Goal: Information Seeking & Learning: Learn about a topic

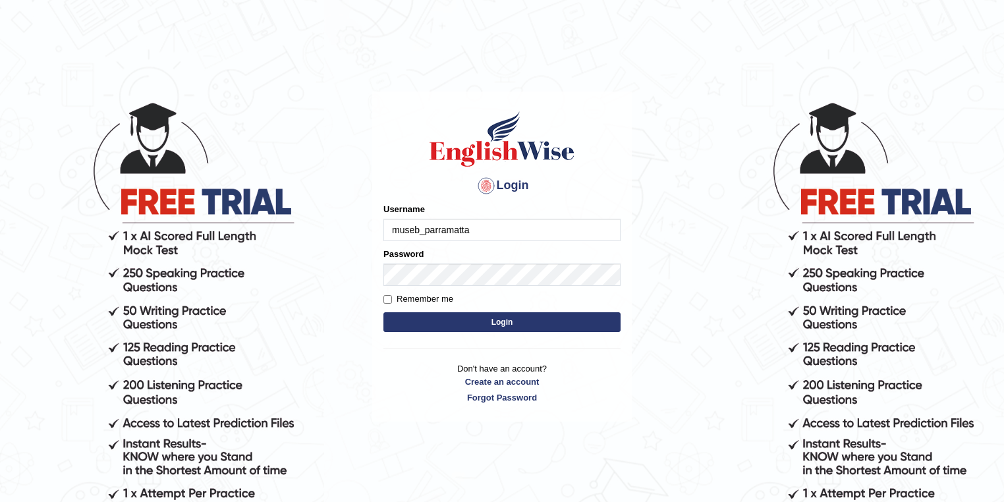
drag, startPoint x: 508, startPoint y: 232, endPoint x: 542, endPoint y: 235, distance: 33.8
click at [508, 232] on input "museb_parramatta" at bounding box center [501, 230] width 237 height 22
type input "drashti_parramatta"
click at [530, 316] on button "Login" at bounding box center [501, 322] width 237 height 20
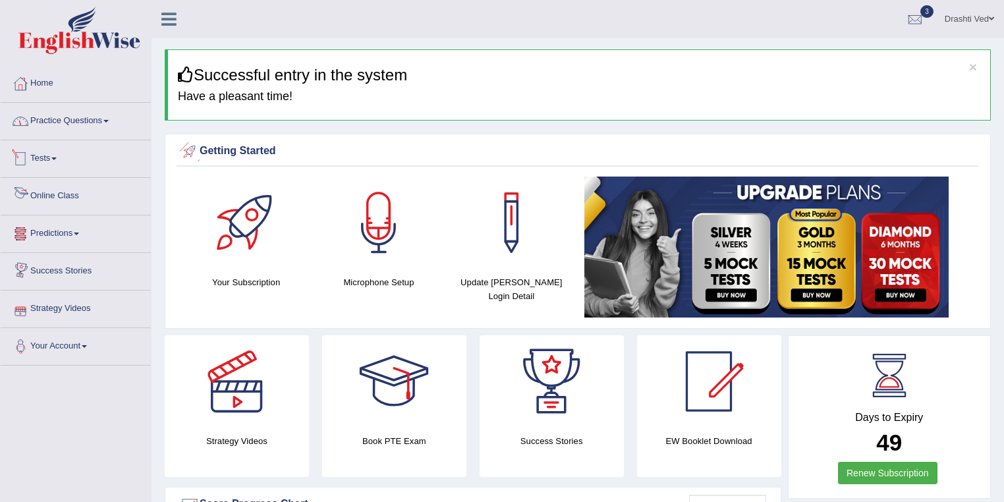
click at [101, 127] on link "Practice Questions" at bounding box center [76, 119] width 150 height 33
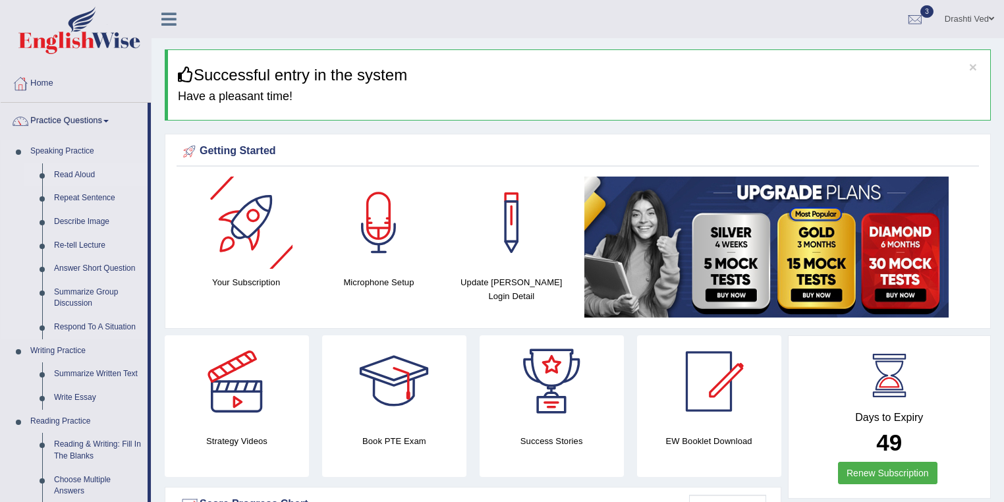
click at [66, 175] on link "Read Aloud" at bounding box center [97, 175] width 99 height 24
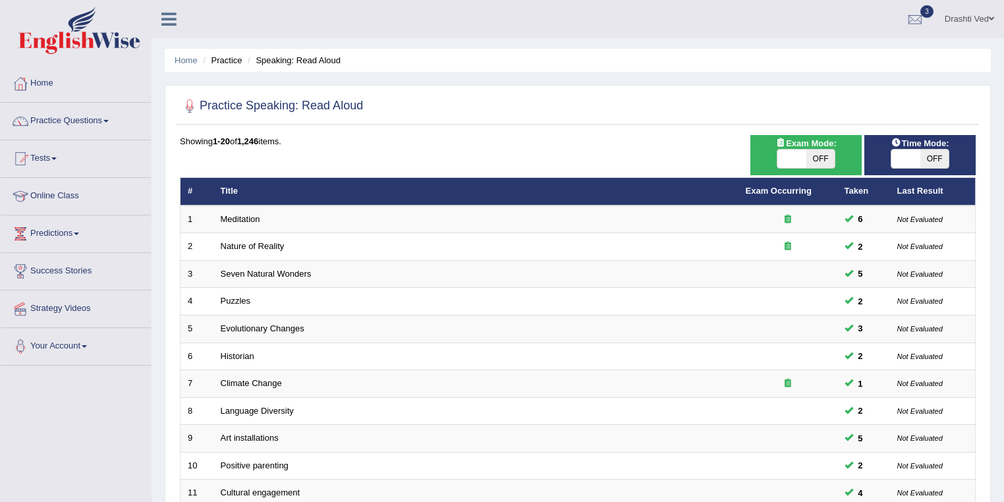
click at [802, 163] on span at bounding box center [791, 159] width 29 height 18
checkbox input "true"
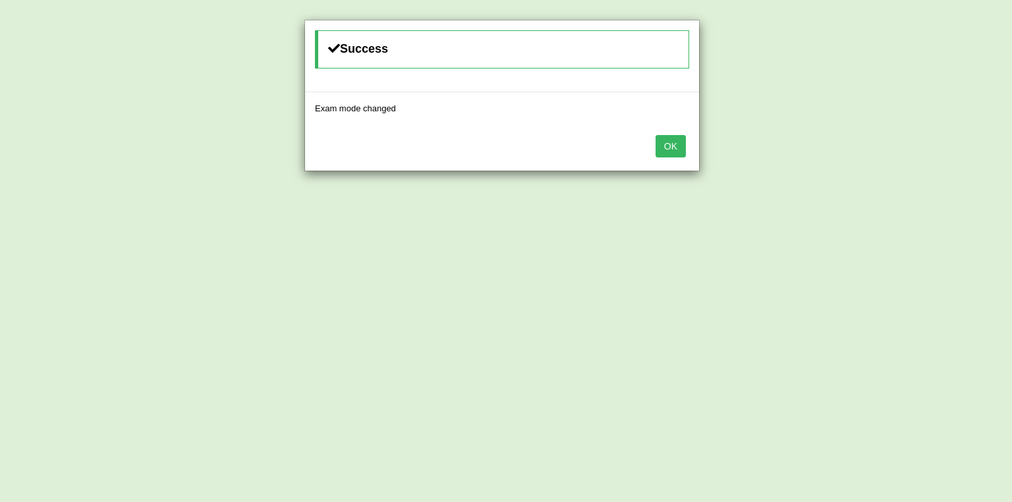
click at [672, 149] on button "OK" at bounding box center [671, 146] width 30 height 22
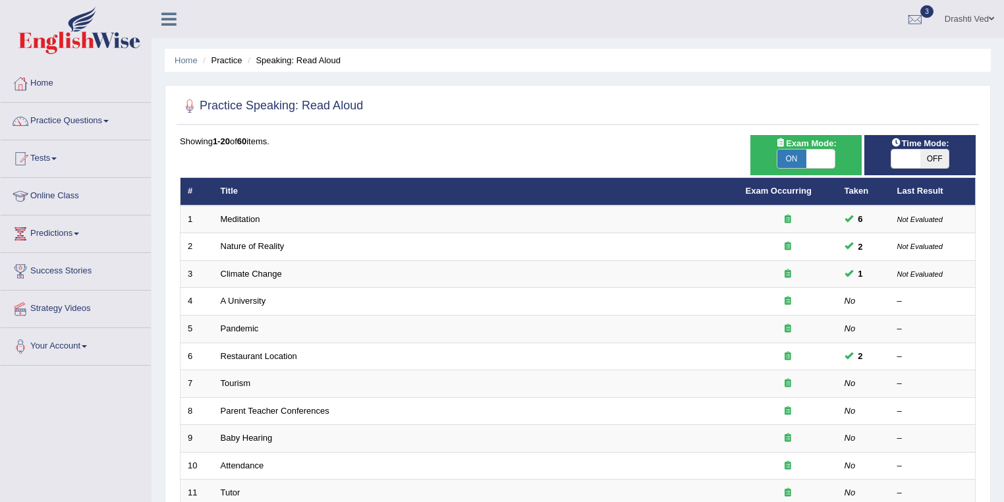
click at [899, 161] on span at bounding box center [905, 159] width 29 height 18
checkbox input "true"
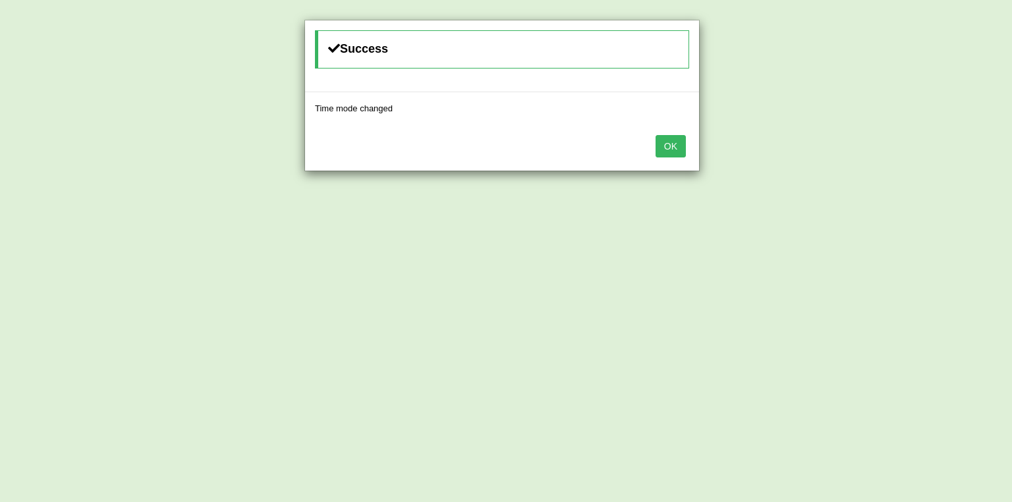
click at [674, 145] on button "OK" at bounding box center [671, 146] width 30 height 22
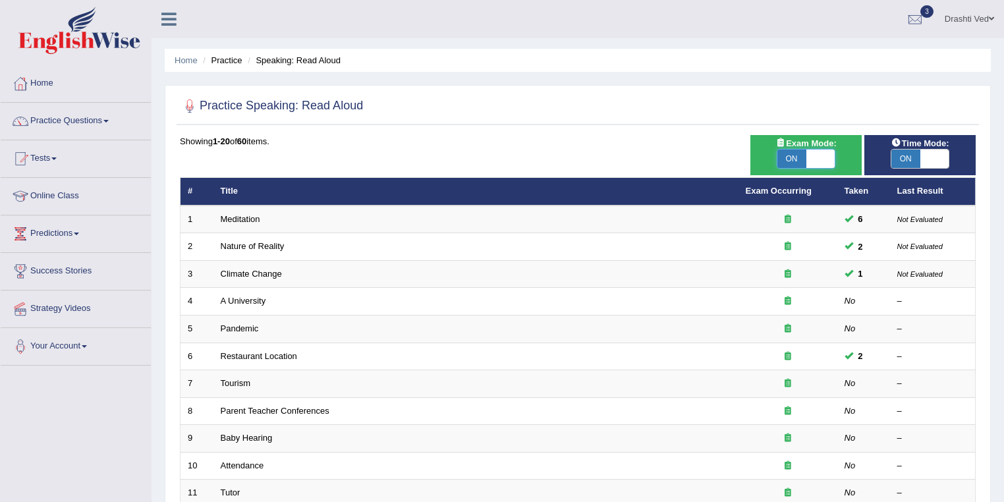
click at [829, 155] on span at bounding box center [820, 159] width 29 height 18
checkbox input "false"
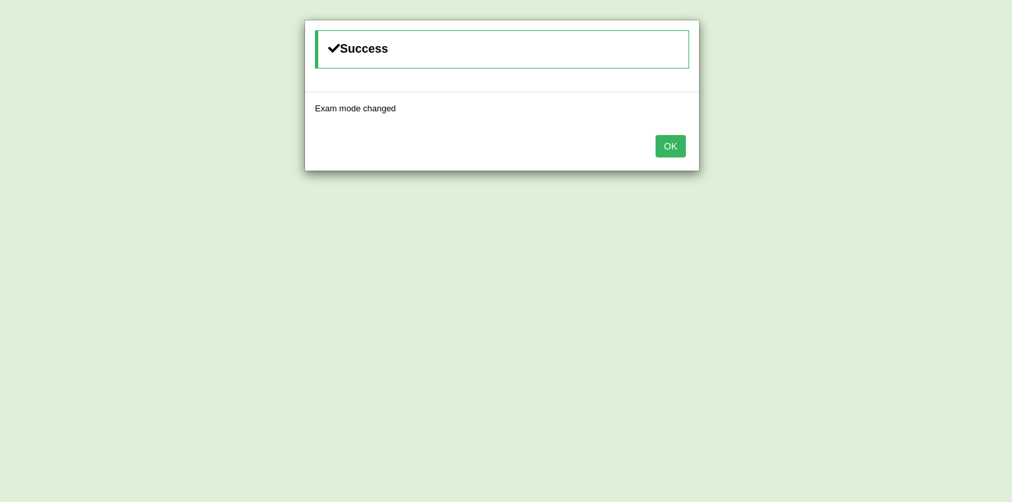
click at [669, 148] on button "OK" at bounding box center [671, 146] width 30 height 22
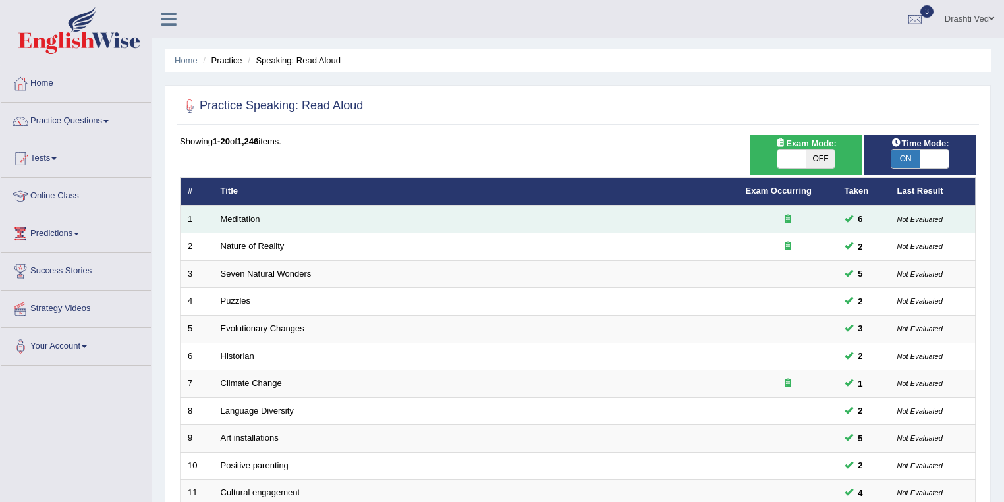
click at [240, 217] on link "Meditation" at bounding box center [241, 219] width 40 height 10
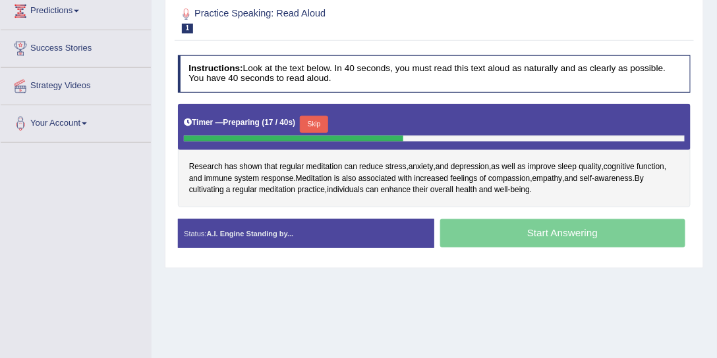
scroll to position [240, 0]
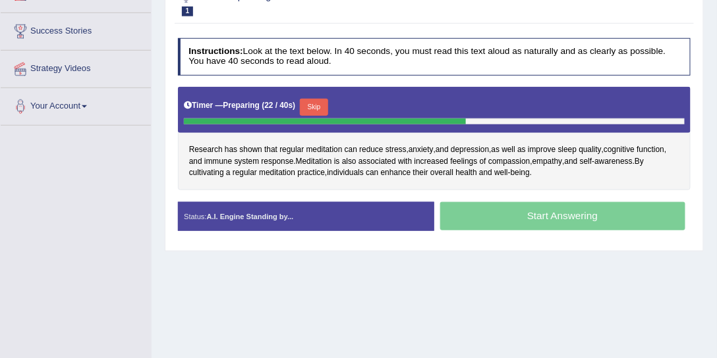
click at [319, 103] on button "Skip" at bounding box center [314, 107] width 28 height 17
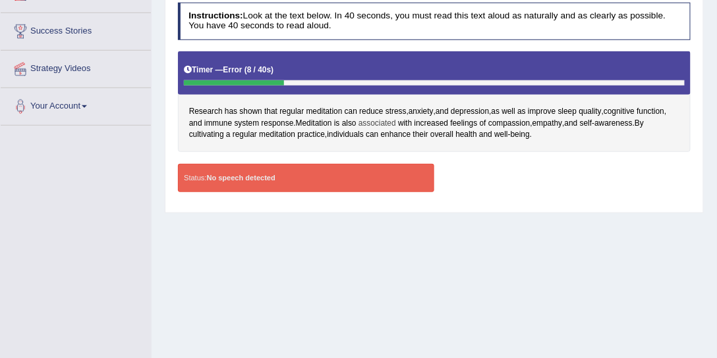
scroll to position [140, 0]
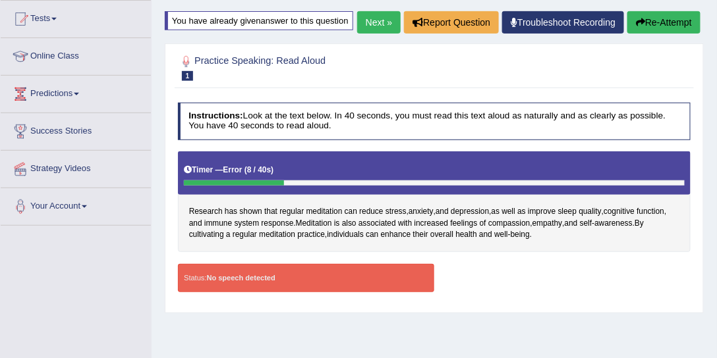
click at [648, 34] on button "Re-Attempt" at bounding box center [663, 22] width 73 height 22
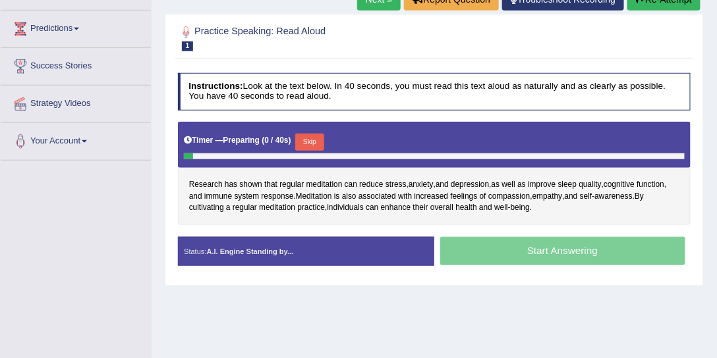
scroll to position [244, 0]
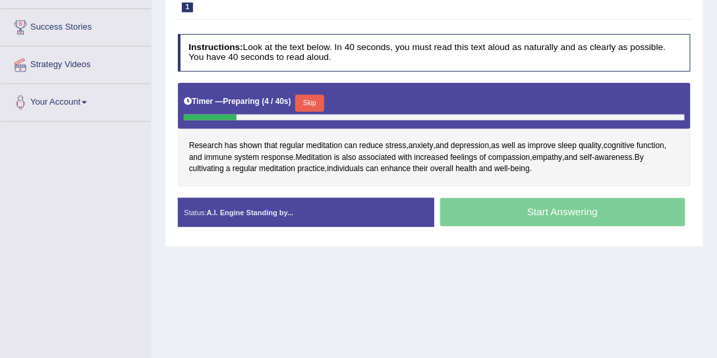
click at [314, 96] on button "Skip" at bounding box center [309, 103] width 28 height 17
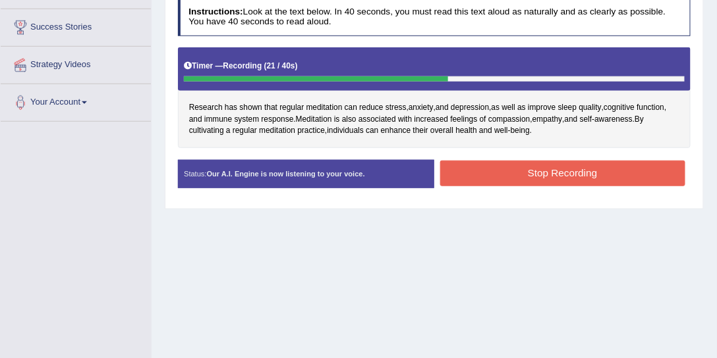
click at [473, 184] on button "Stop Recording" at bounding box center [562, 174] width 245 height 26
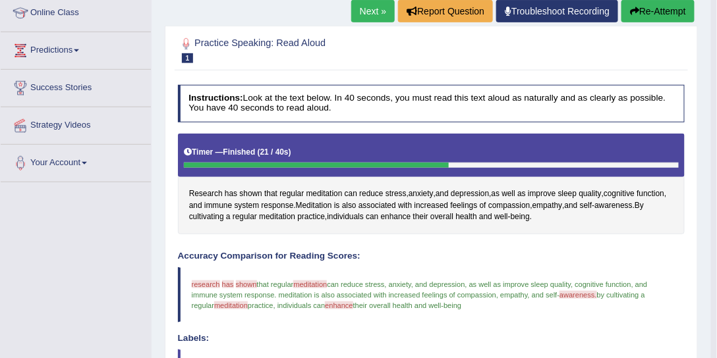
scroll to position [94, 0]
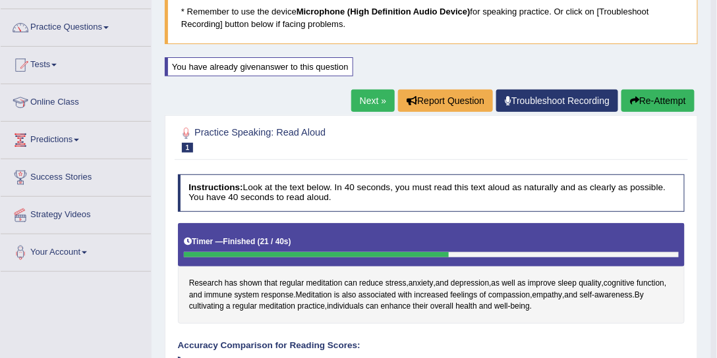
click at [379, 104] on link "Next »" at bounding box center [372, 101] width 43 height 22
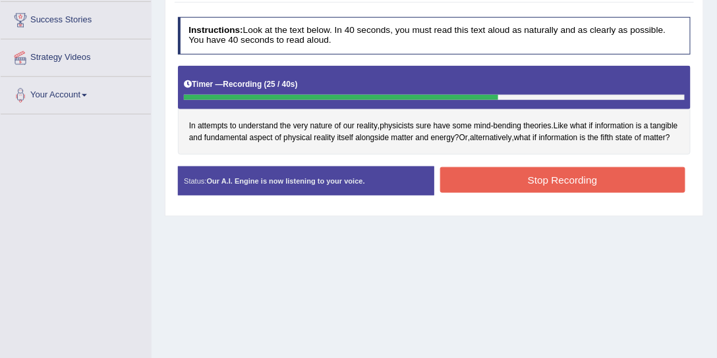
click at [482, 193] on button "Stop Recording" at bounding box center [562, 180] width 245 height 26
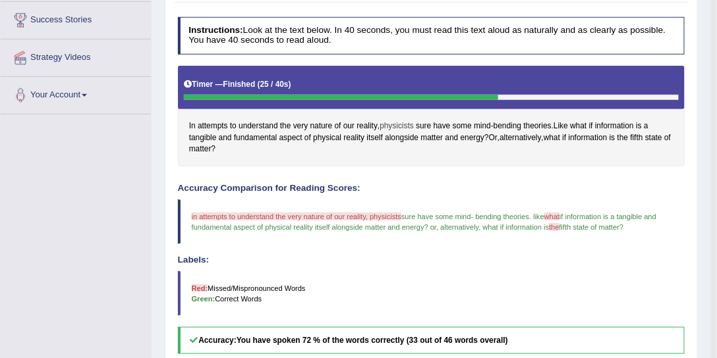
click at [398, 124] on span "physicists" at bounding box center [396, 127] width 34 height 12
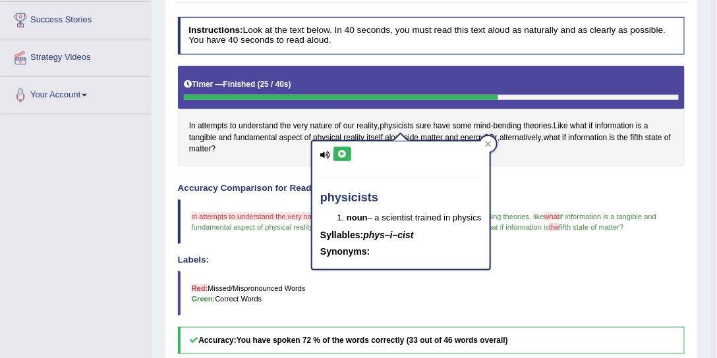
click at [341, 154] on icon at bounding box center [342, 154] width 10 height 8
click at [509, 205] on blockquote "in attempts to understand the very nature of our reality, physicists sure have …" at bounding box center [431, 222] width 507 height 45
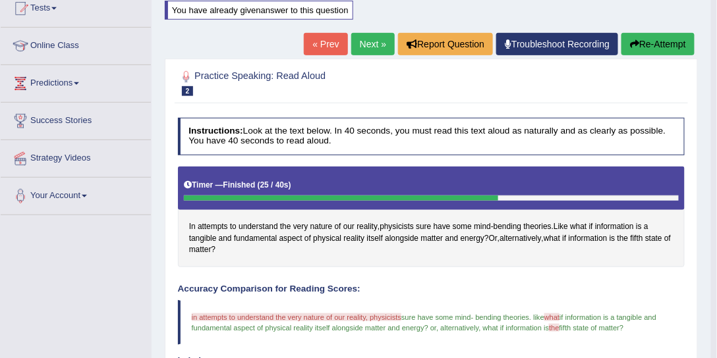
scroll to position [50, 0]
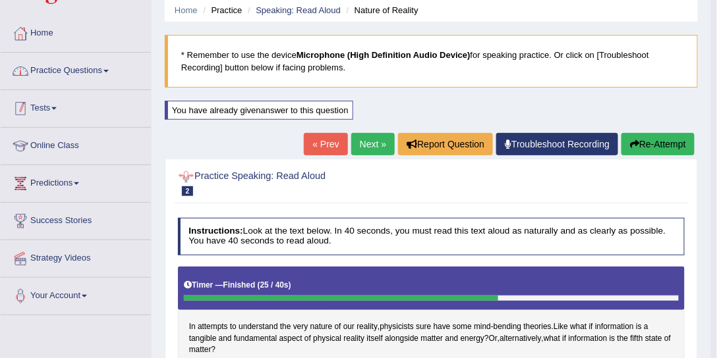
click at [58, 74] on link "Practice Questions" at bounding box center [76, 69] width 150 height 33
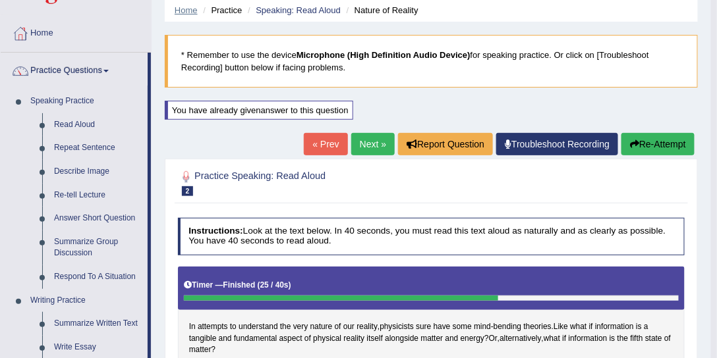
click at [176, 14] on link "Home" at bounding box center [186, 10] width 23 height 10
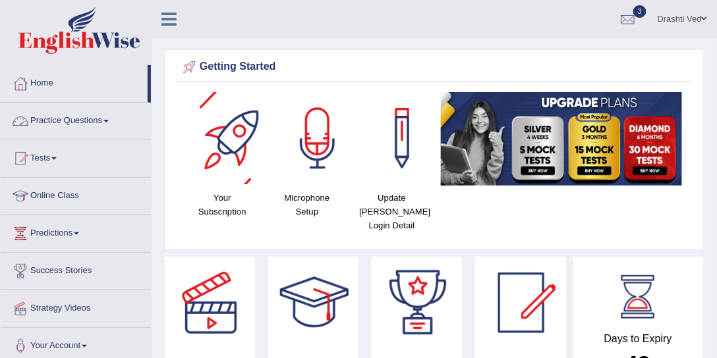
click at [57, 119] on link "Practice Questions" at bounding box center [76, 119] width 150 height 33
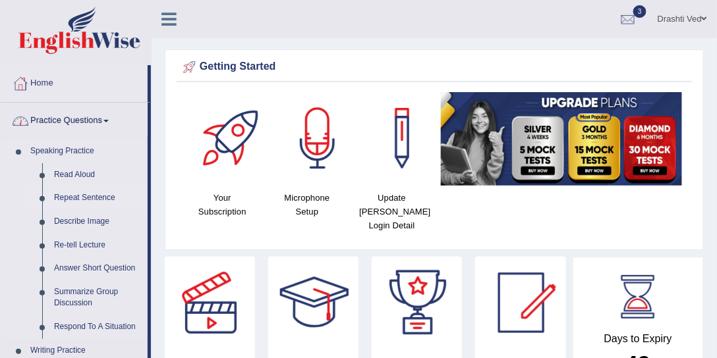
click at [63, 196] on link "Repeat Sentence" at bounding box center [97, 198] width 99 height 24
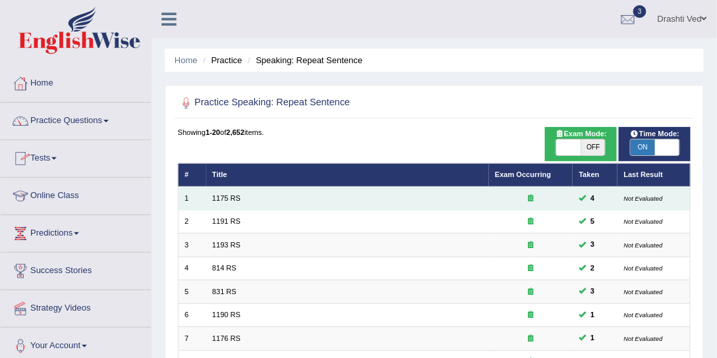
click at [220, 193] on td "1175 RS" at bounding box center [347, 198] width 283 height 23
click at [223, 196] on link "1175 RS" at bounding box center [226, 198] width 28 height 8
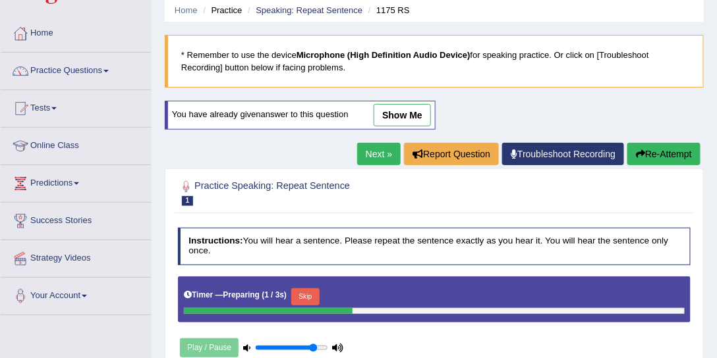
scroll to position [150, 0]
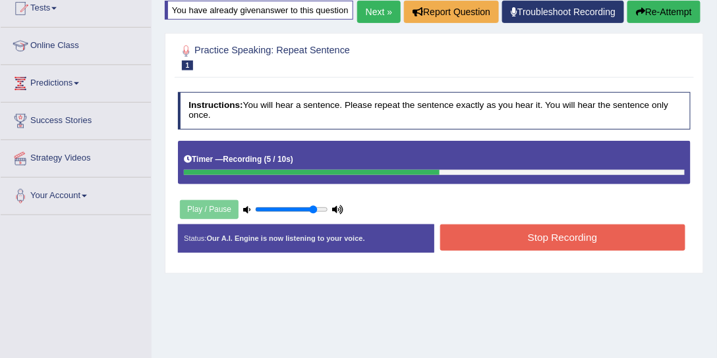
drag, startPoint x: 532, startPoint y: 275, endPoint x: 530, endPoint y: 268, distance: 7.7
click at [532, 254] on div "Stop Recording" at bounding box center [562, 239] width 256 height 29
click at [530, 250] on button "Stop Recording" at bounding box center [562, 238] width 245 height 26
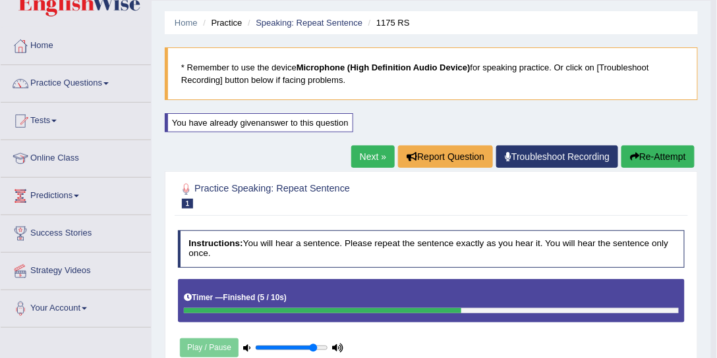
scroll to position [0, 0]
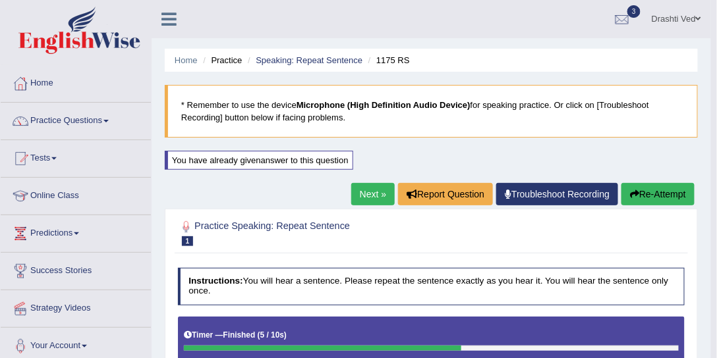
click at [367, 191] on link "Next »" at bounding box center [372, 194] width 43 height 22
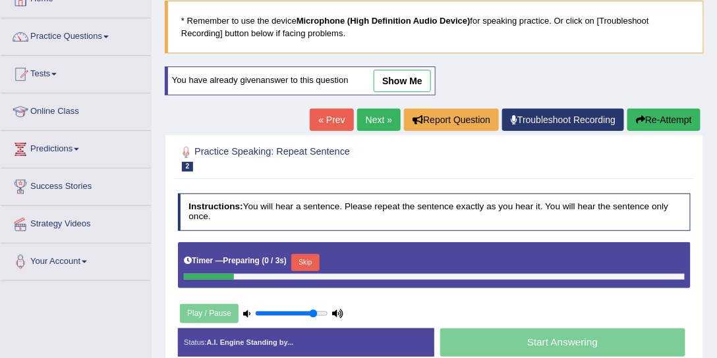
scroll to position [100, 0]
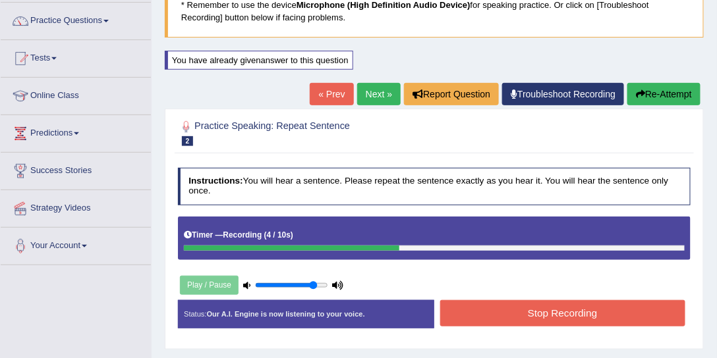
click at [493, 309] on button "Stop Recording" at bounding box center [562, 313] width 245 height 26
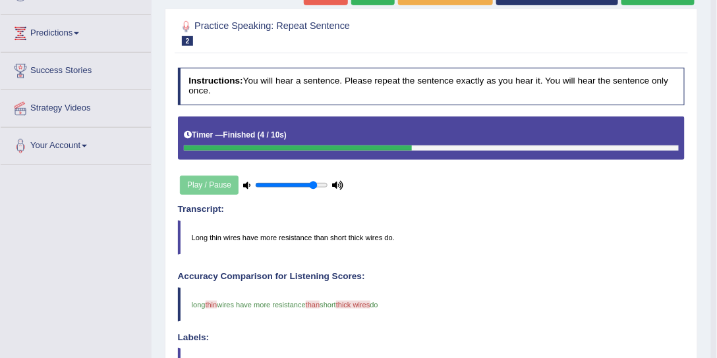
scroll to position [50, 0]
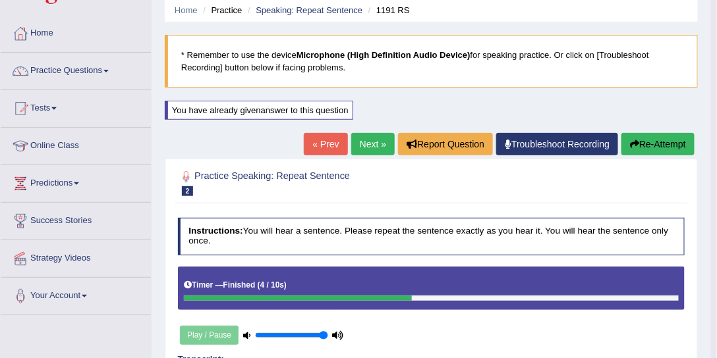
type input "1"
click at [327, 333] on input "range" at bounding box center [291, 335] width 73 height 9
click at [373, 148] on link "Next »" at bounding box center [372, 144] width 43 height 22
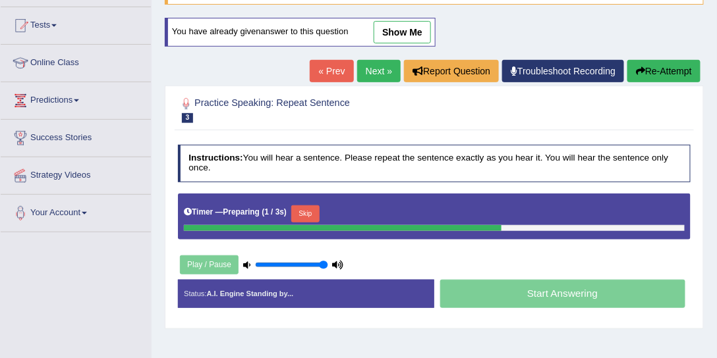
scroll to position [150, 0]
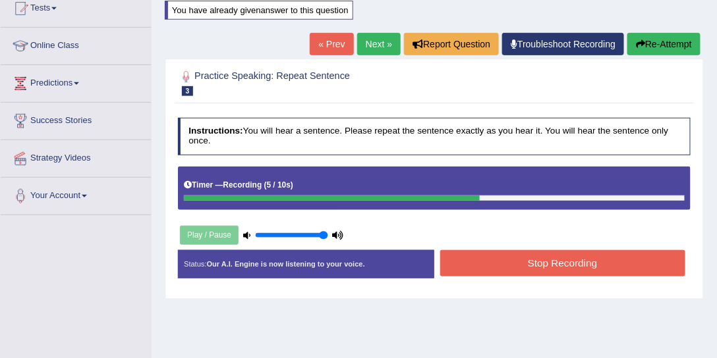
click at [372, 43] on link "Next »" at bounding box center [378, 44] width 43 height 22
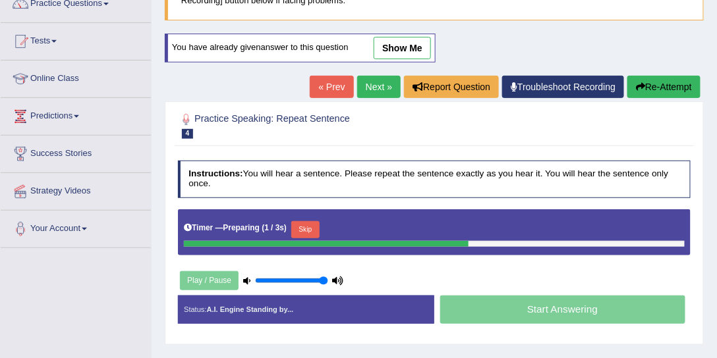
scroll to position [100, 0]
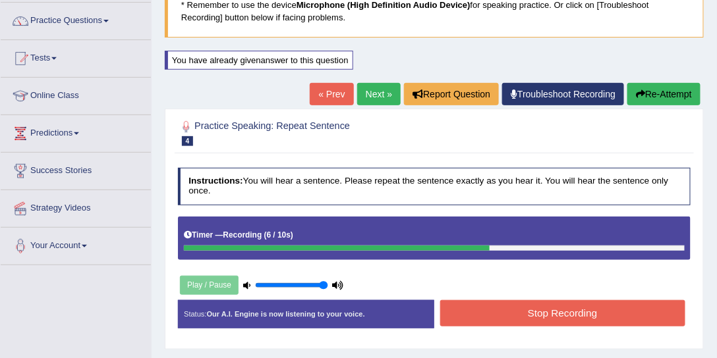
click at [370, 95] on link "Next »" at bounding box center [378, 94] width 43 height 22
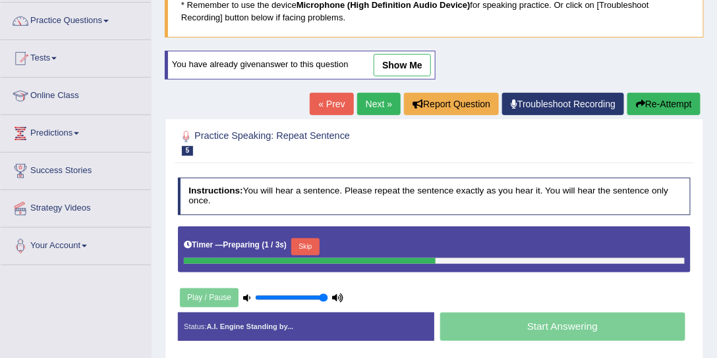
scroll to position [200, 0]
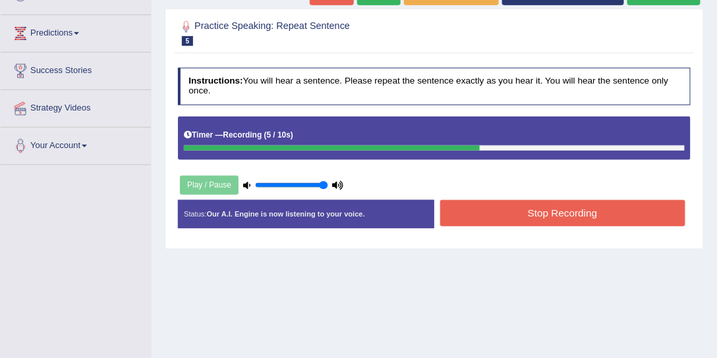
click at [507, 217] on button "Stop Recording" at bounding box center [562, 213] width 245 height 26
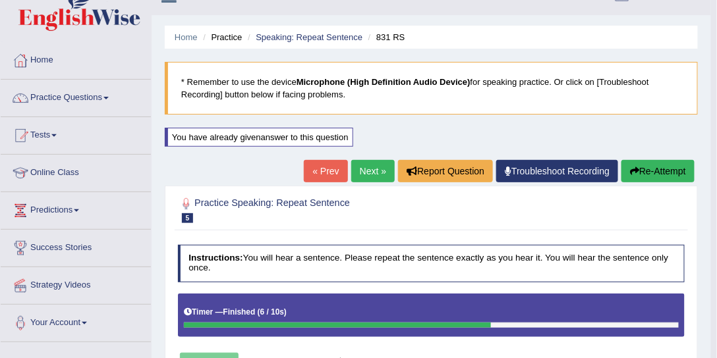
scroll to position [0, 0]
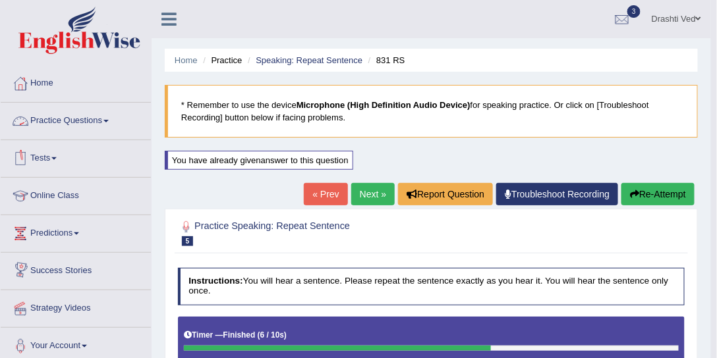
click at [78, 128] on link "Practice Questions" at bounding box center [76, 119] width 150 height 33
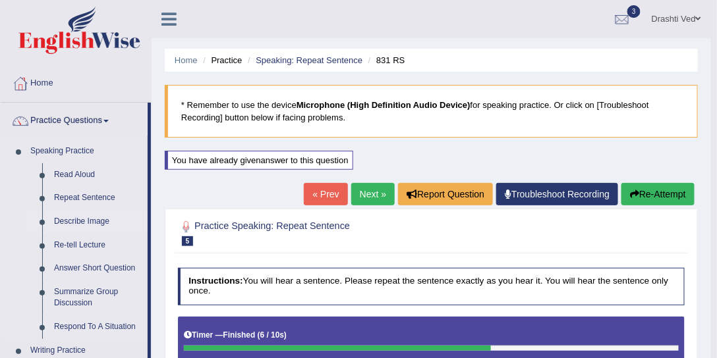
click at [74, 217] on link "Describe Image" at bounding box center [97, 222] width 99 height 24
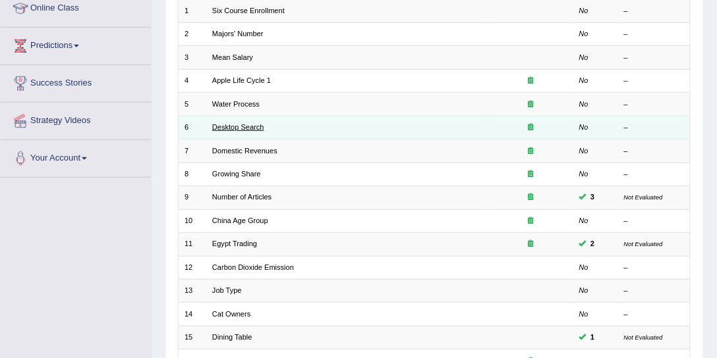
scroll to position [251, 0]
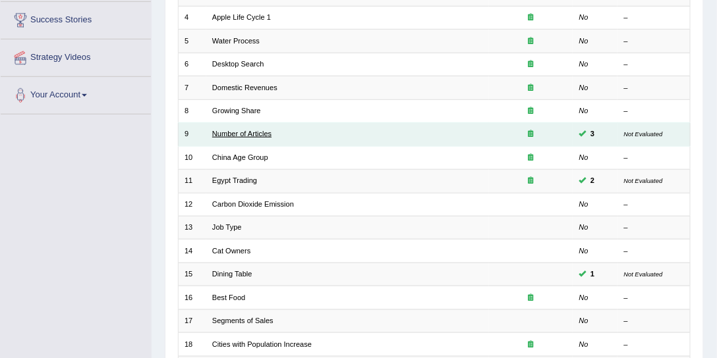
click at [249, 131] on link "Number of Articles" at bounding box center [241, 134] width 59 height 8
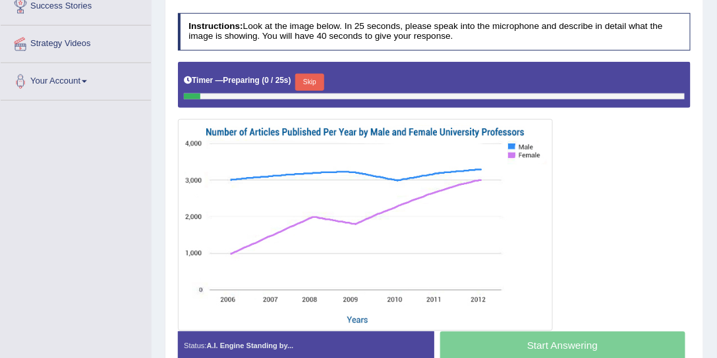
scroll to position [301, 0]
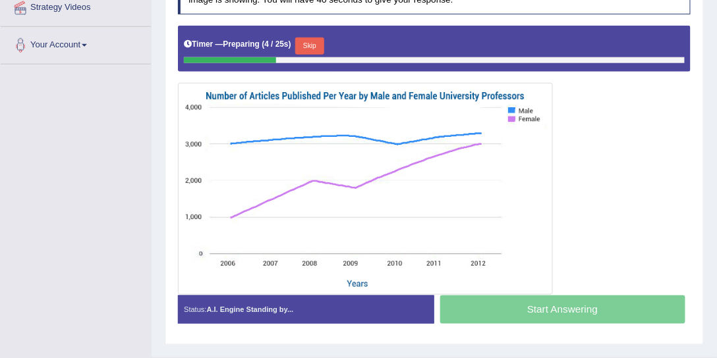
click at [309, 42] on button "Skip" at bounding box center [309, 46] width 28 height 17
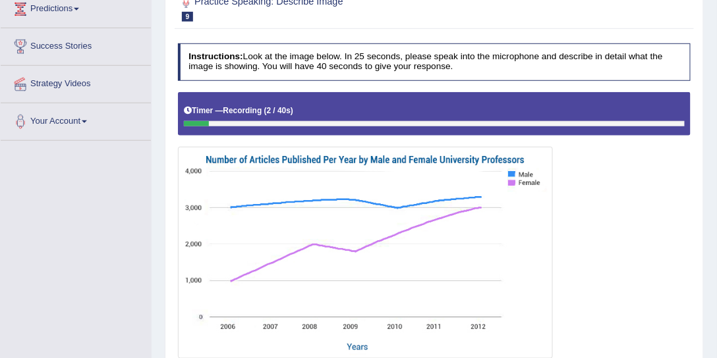
scroll to position [150, 0]
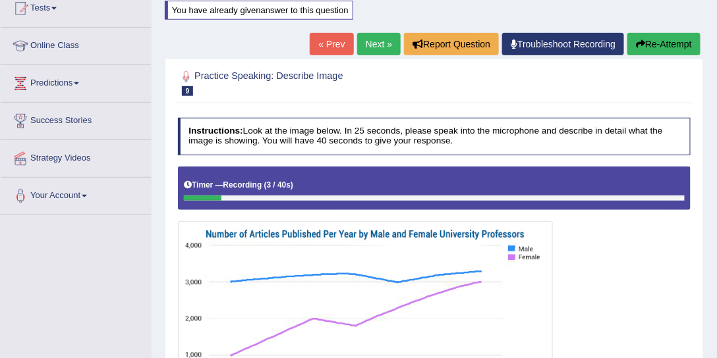
click at [375, 40] on link "Next »" at bounding box center [378, 44] width 43 height 22
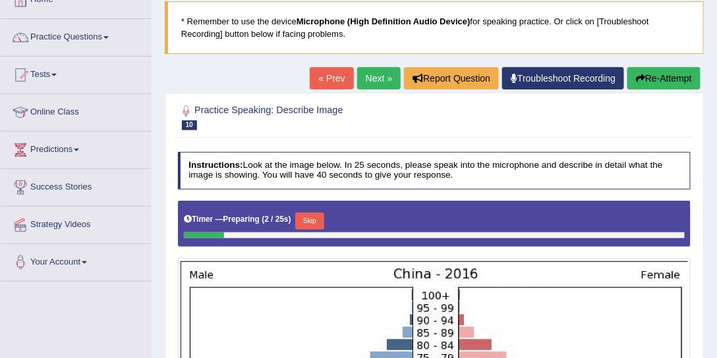
scroll to position [32, 0]
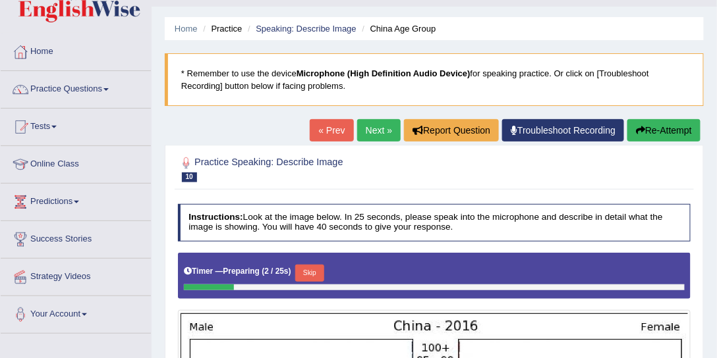
click at [371, 125] on link "Next »" at bounding box center [378, 130] width 43 height 22
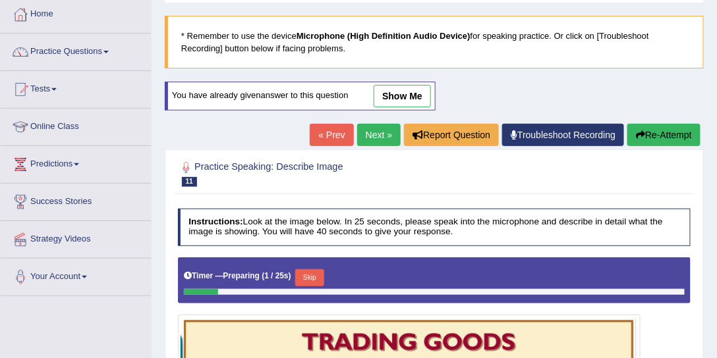
scroll to position [32, 0]
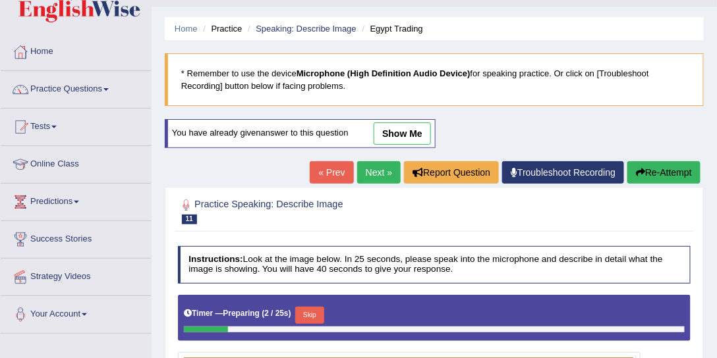
click at [373, 177] on link "Next »" at bounding box center [378, 172] width 43 height 22
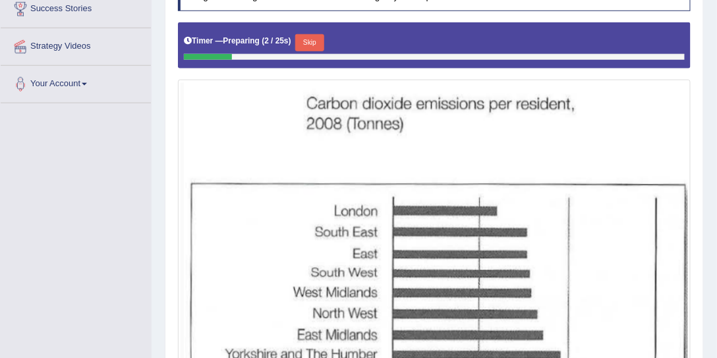
scroll to position [112, 0]
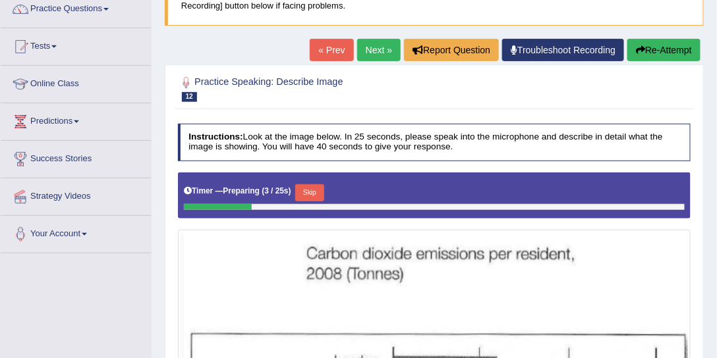
click at [374, 55] on link "Next »" at bounding box center [378, 50] width 43 height 22
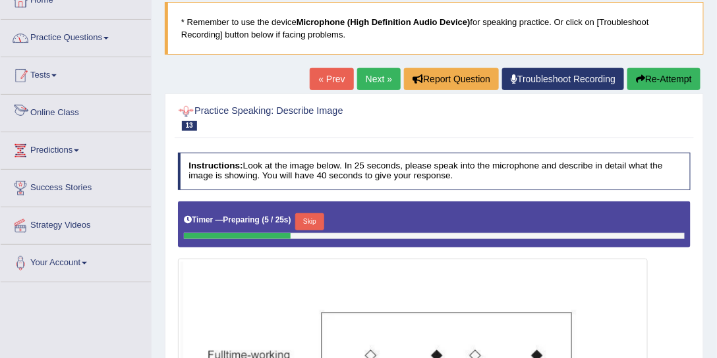
scroll to position [50, 0]
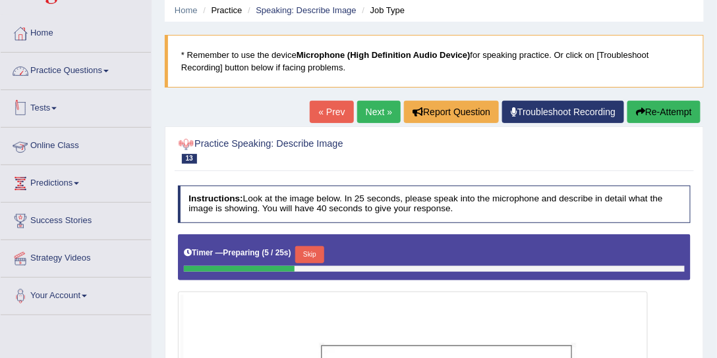
click at [68, 70] on link "Practice Questions" at bounding box center [76, 69] width 150 height 33
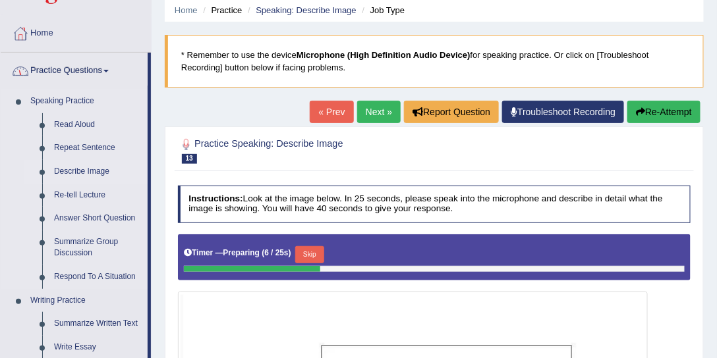
click at [93, 171] on link "Describe Image" at bounding box center [97, 172] width 99 height 24
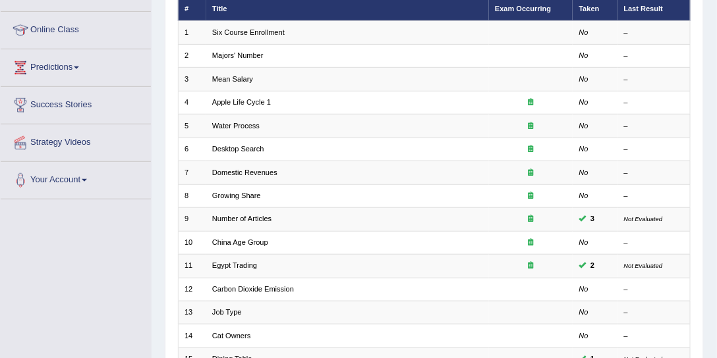
scroll to position [200, 0]
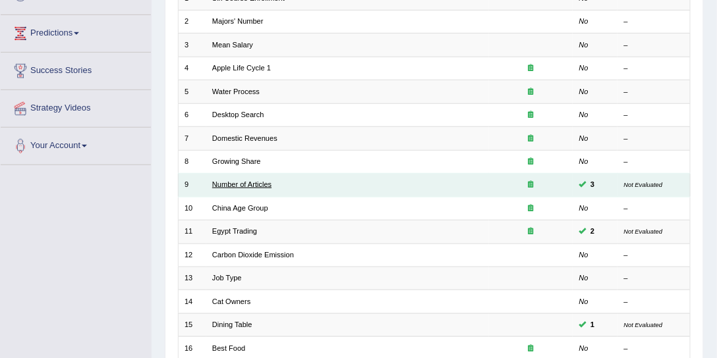
click at [238, 181] on link "Number of Articles" at bounding box center [241, 185] width 59 height 8
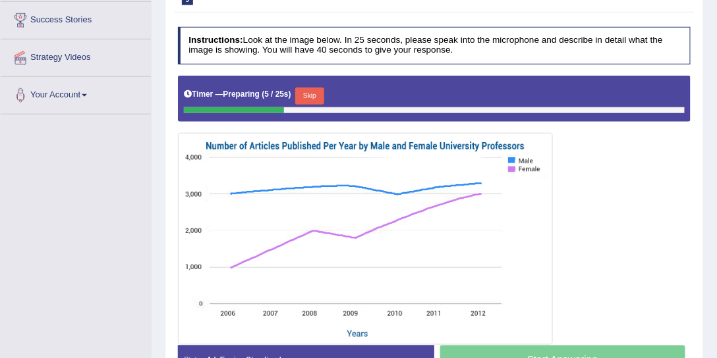
scroll to position [301, 0]
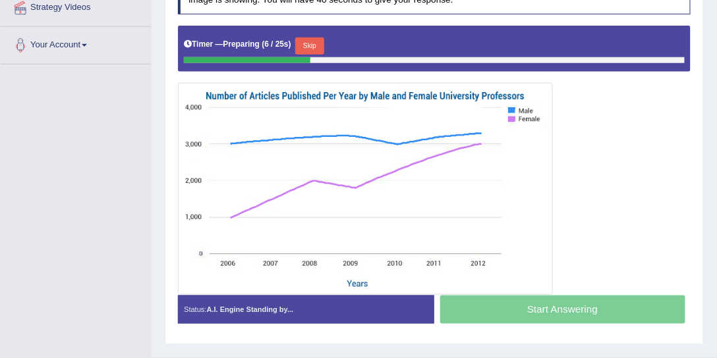
click at [322, 42] on button "Skip" at bounding box center [309, 46] width 28 height 17
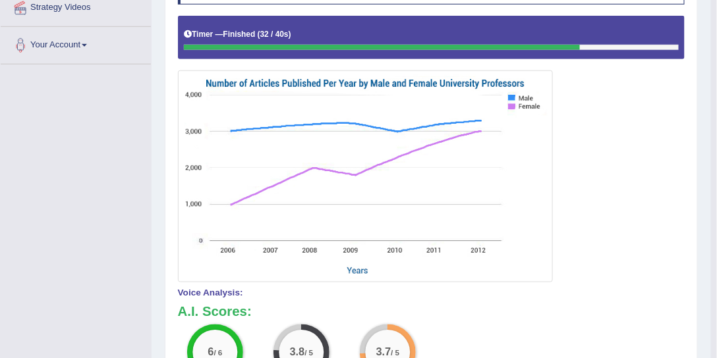
click at [591, 46] on div at bounding box center [431, 48] width 495 height 6
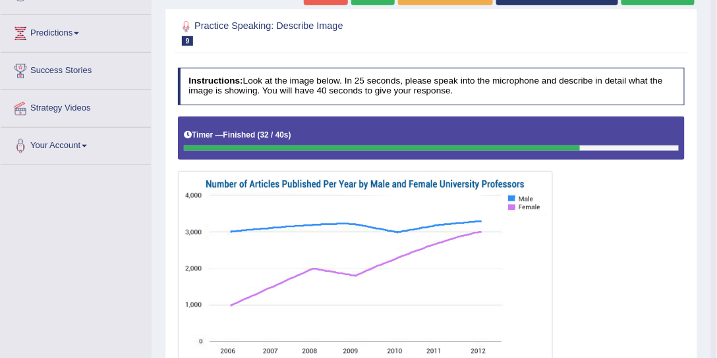
scroll to position [0, 0]
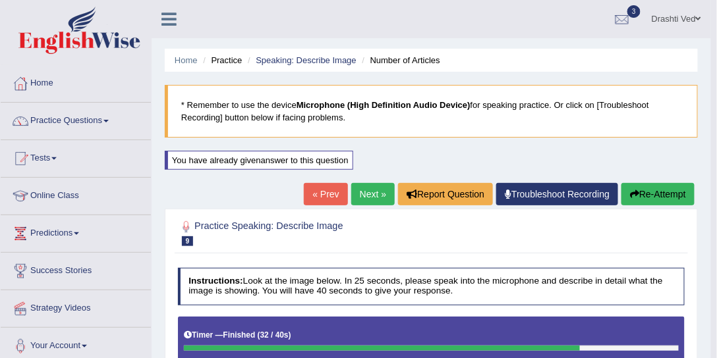
click at [372, 199] on link "Next »" at bounding box center [372, 194] width 43 height 22
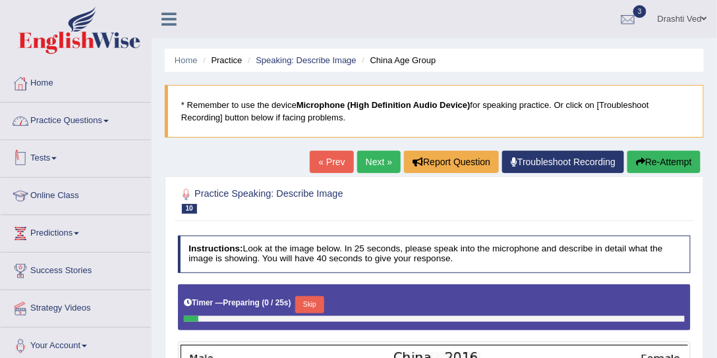
click at [92, 117] on link "Practice Questions" at bounding box center [76, 119] width 150 height 33
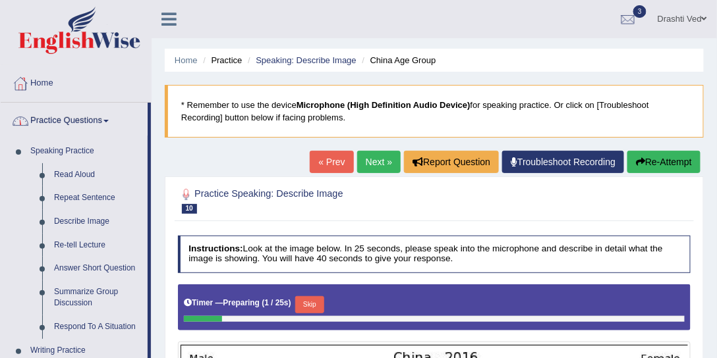
click at [370, 165] on link "Next »" at bounding box center [378, 162] width 43 height 22
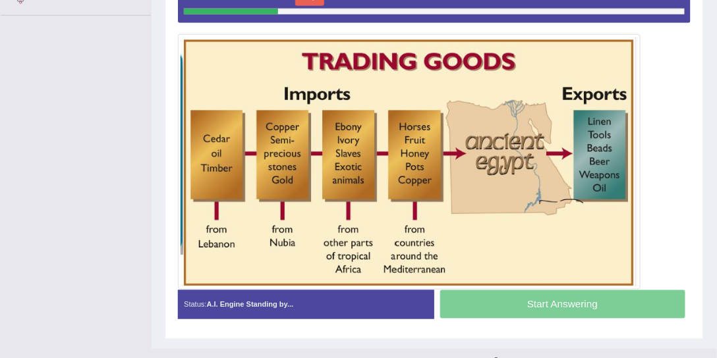
scroll to position [348, 0]
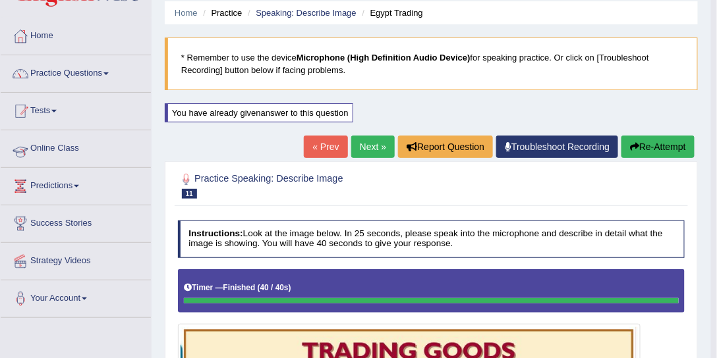
scroll to position [46, 0]
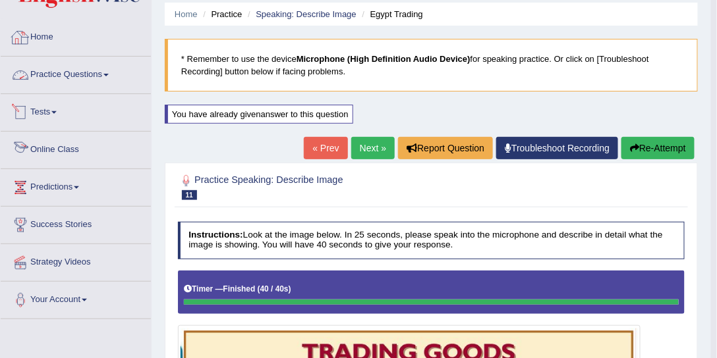
click at [82, 78] on link "Practice Questions" at bounding box center [76, 73] width 150 height 33
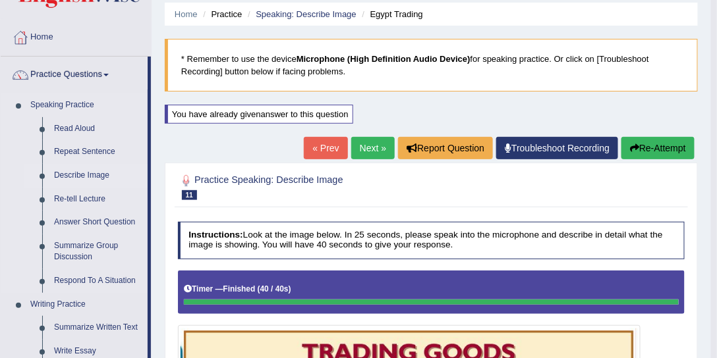
click at [69, 175] on link "Describe Image" at bounding box center [97, 176] width 99 height 24
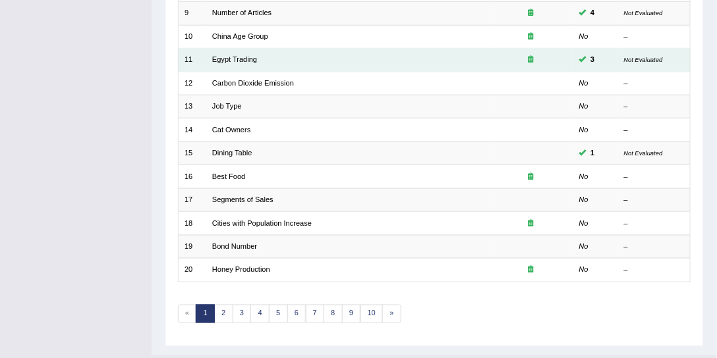
scroll to position [395, 0]
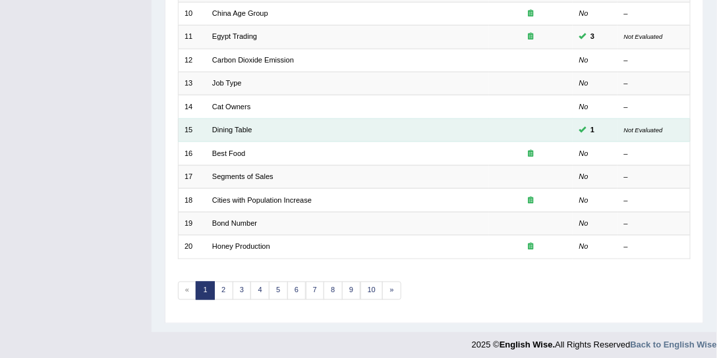
click at [225, 129] on td "Dining Table" at bounding box center [347, 130] width 283 height 23
click at [229, 126] on link "Dining Table" at bounding box center [232, 130] width 40 height 8
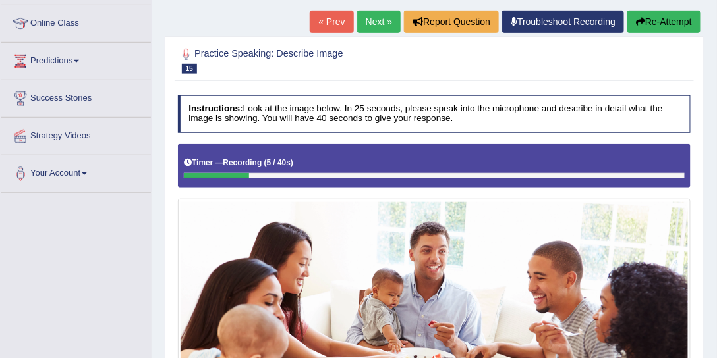
scroll to position [173, 0]
click at [644, 22] on button "Re-Attempt" at bounding box center [663, 22] width 73 height 22
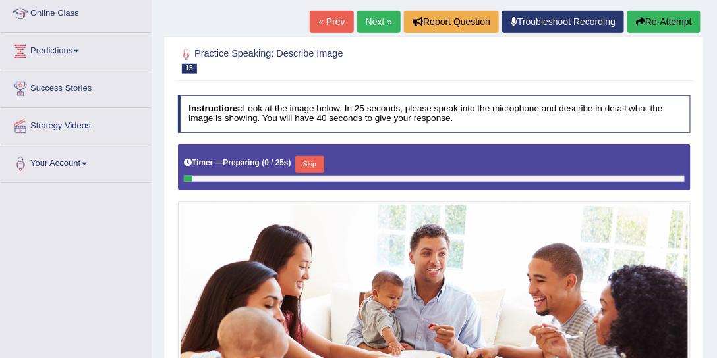
click at [306, 165] on button "Skip" at bounding box center [309, 164] width 28 height 17
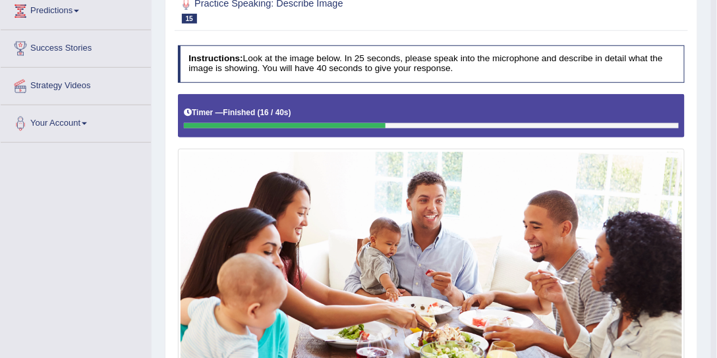
scroll to position [72, 0]
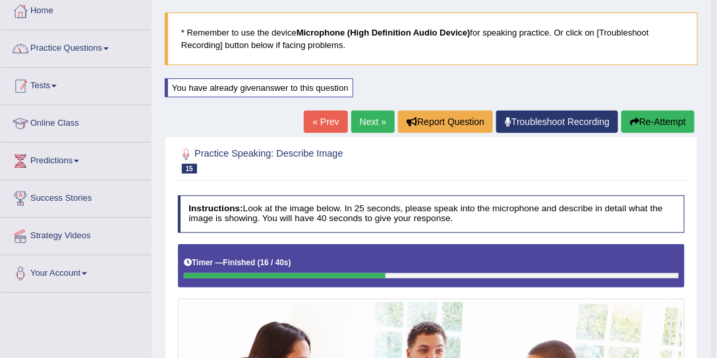
click at [70, 47] on link "Practice Questions" at bounding box center [76, 46] width 150 height 33
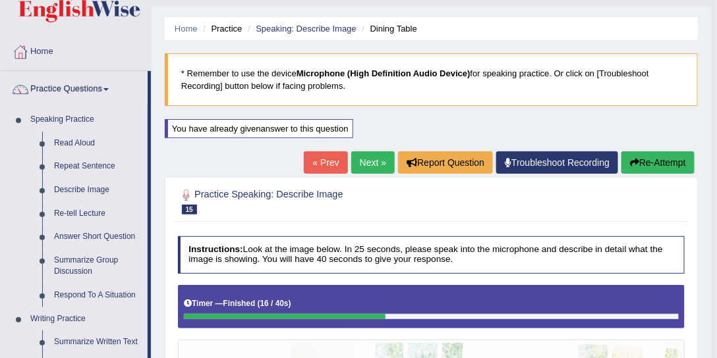
scroll to position [0, 0]
